Goal: Task Accomplishment & Management: Use online tool/utility

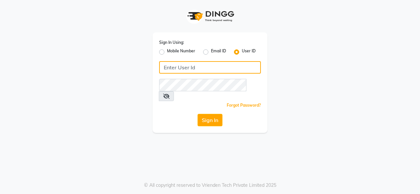
click at [205, 67] on input "Username" at bounding box center [210, 67] width 102 height 12
type input "9922800529"
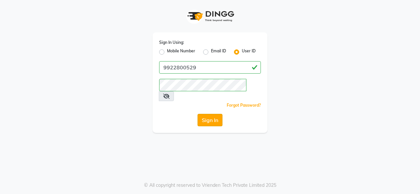
click at [211, 114] on button "Sign In" at bounding box center [209, 120] width 25 height 12
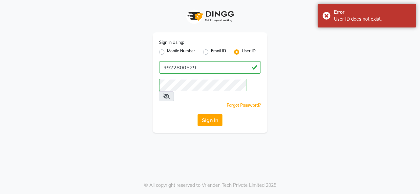
click at [167, 52] on label "Mobile Number" at bounding box center [181, 52] width 28 height 8
click at [167, 52] on input "Mobile Number" at bounding box center [169, 50] width 4 height 4
radio input "true"
radio input "false"
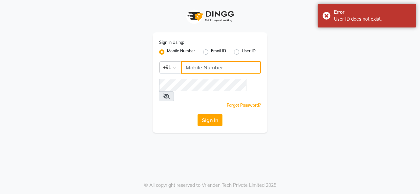
click at [198, 69] on input "Username" at bounding box center [221, 67] width 80 height 12
type input "9922800529"
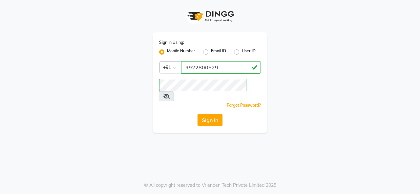
click at [211, 114] on button "Sign In" at bounding box center [209, 120] width 25 height 12
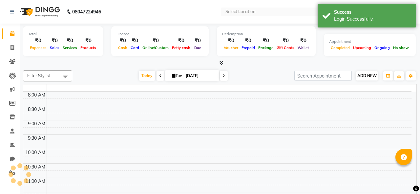
select select "en"
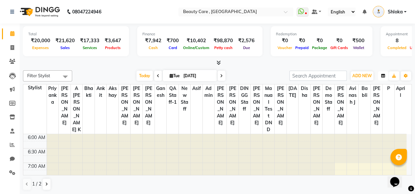
click at [383, 77] on icon "button" at bounding box center [383, 76] width 4 height 4
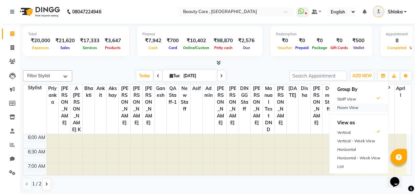
click at [362, 105] on div "Room View" at bounding box center [358, 108] width 59 height 9
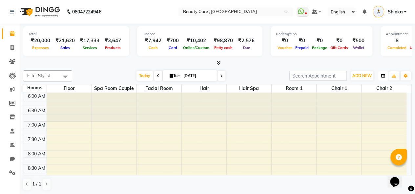
click at [382, 74] on icon "button" at bounding box center [383, 76] width 4 height 4
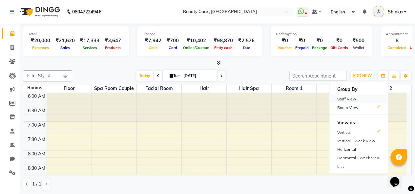
click at [355, 97] on div "Staff View" at bounding box center [358, 99] width 59 height 9
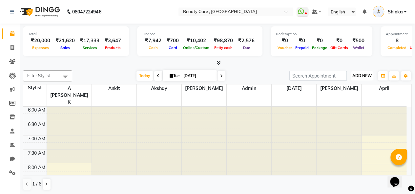
click at [362, 76] on span "ADD NEW" at bounding box center [361, 75] width 19 height 5
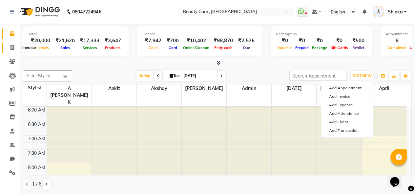
click at [14, 50] on icon at bounding box center [12, 47] width 4 height 5
select select "service"
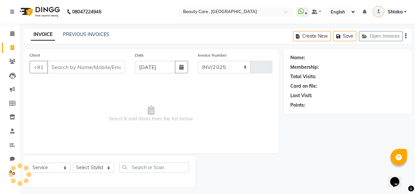
select select "5646"
type input "2748"
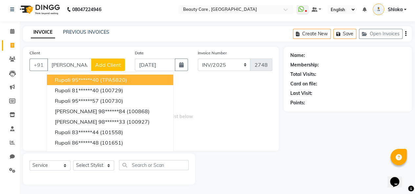
type input "[PERSON_NAME]"
click at [312, 127] on div "Name: Membership: Total Visits: Card on file: Last Visit: Points:" at bounding box center [350, 116] width 133 height 138
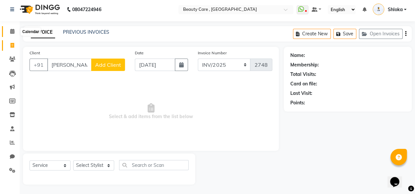
click at [11, 31] on icon at bounding box center [12, 31] width 4 height 5
click at [10, 32] on icon at bounding box center [12, 31] width 4 height 5
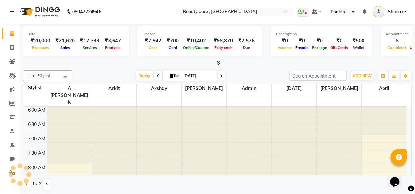
scroll to position [285, 0]
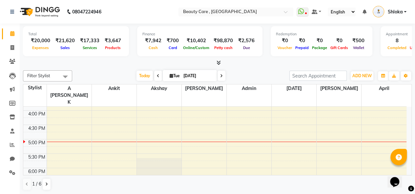
click at [63, 74] on span at bounding box center [65, 77] width 13 height 12
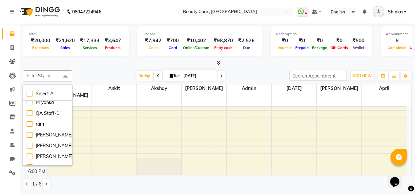
scroll to position [444, 0]
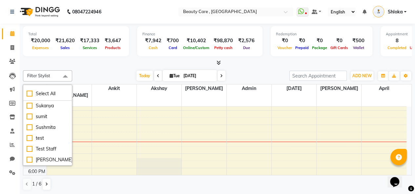
click at [100, 71] on div "Filter Stylist Select All A [PERSON_NAME] K Admin Akshay Ankit [PERSON_NAME] Ap…" at bounding box center [217, 76] width 389 height 11
